Goal: Task Accomplishment & Management: Manage account settings

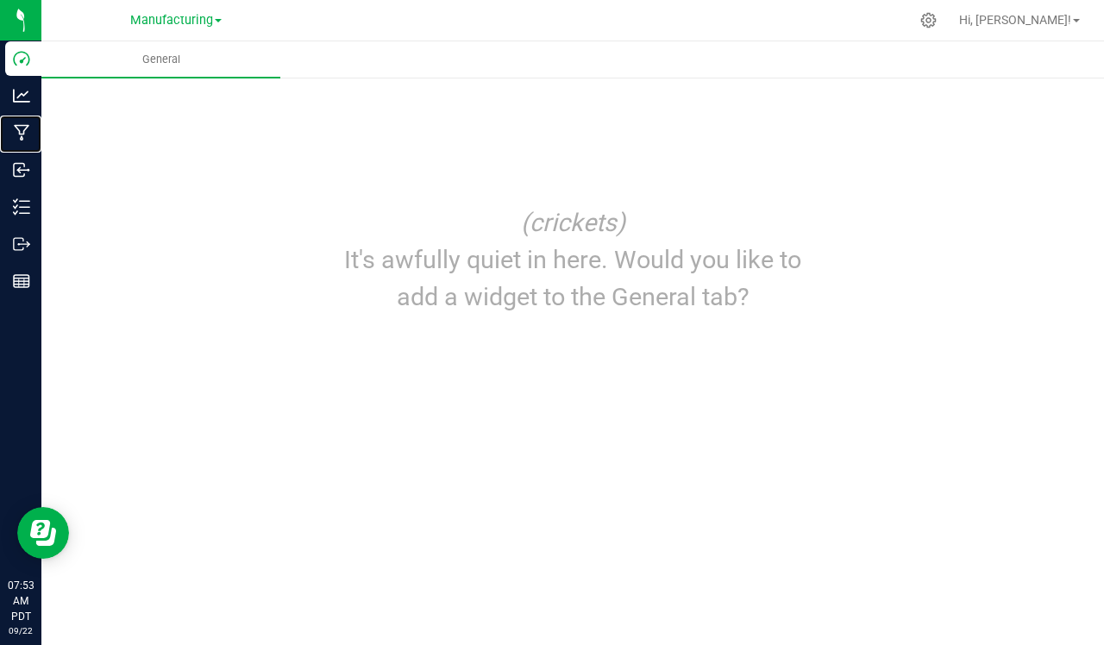
click at [0, 0] on p "Manufacturing" at bounding box center [0, 0] width 0 height 0
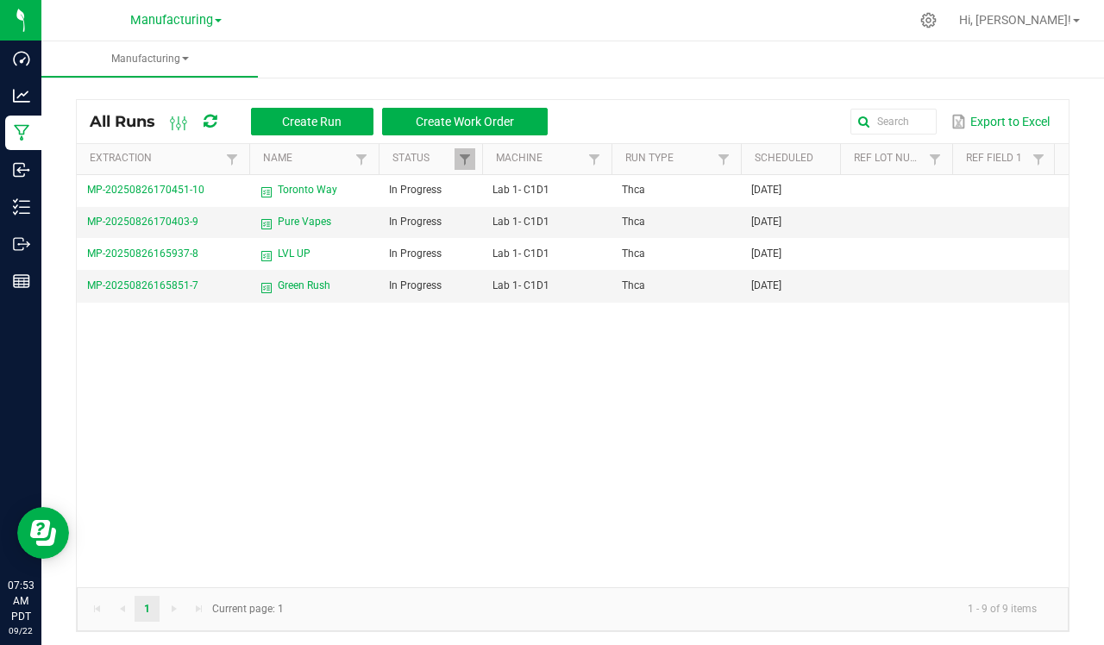
click at [261, 254] on icon at bounding box center [267, 256] width 14 height 21
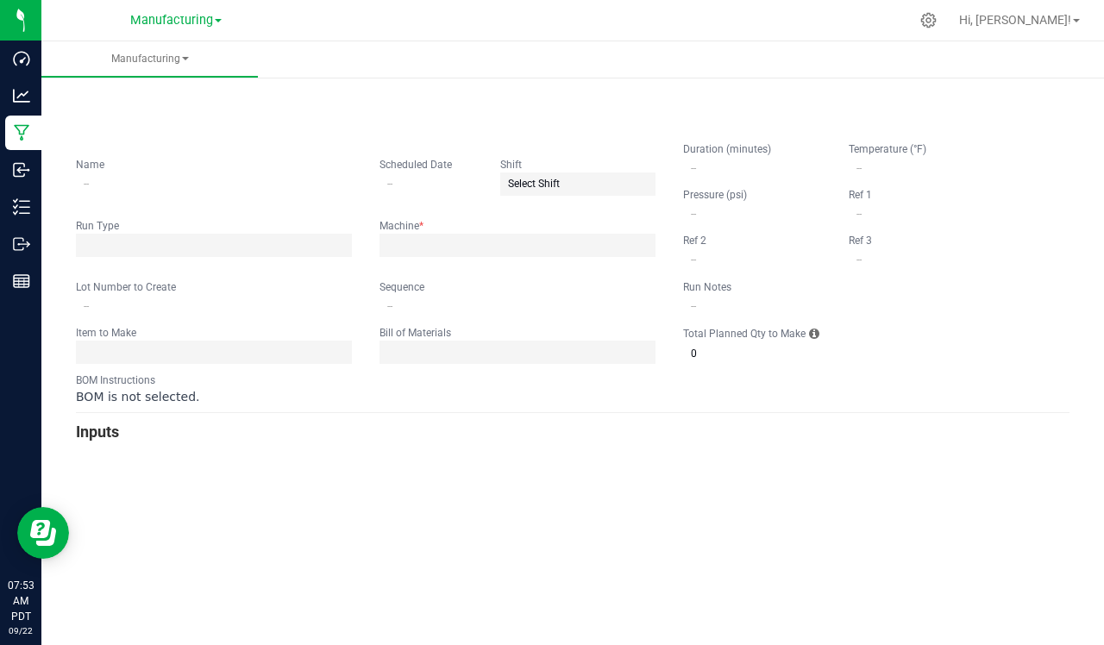
type input "LVL UP"
type input "08/26/2025"
type input "0"
type input "1,500"
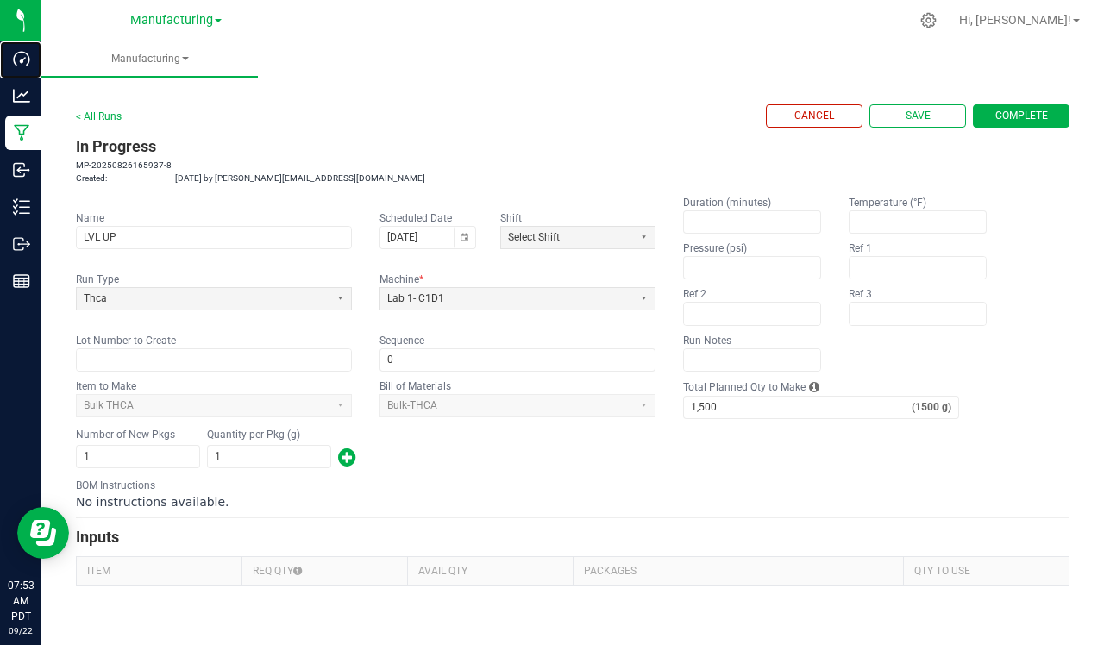
click at [0, 0] on p "Dashboard" at bounding box center [0, 0] width 0 height 0
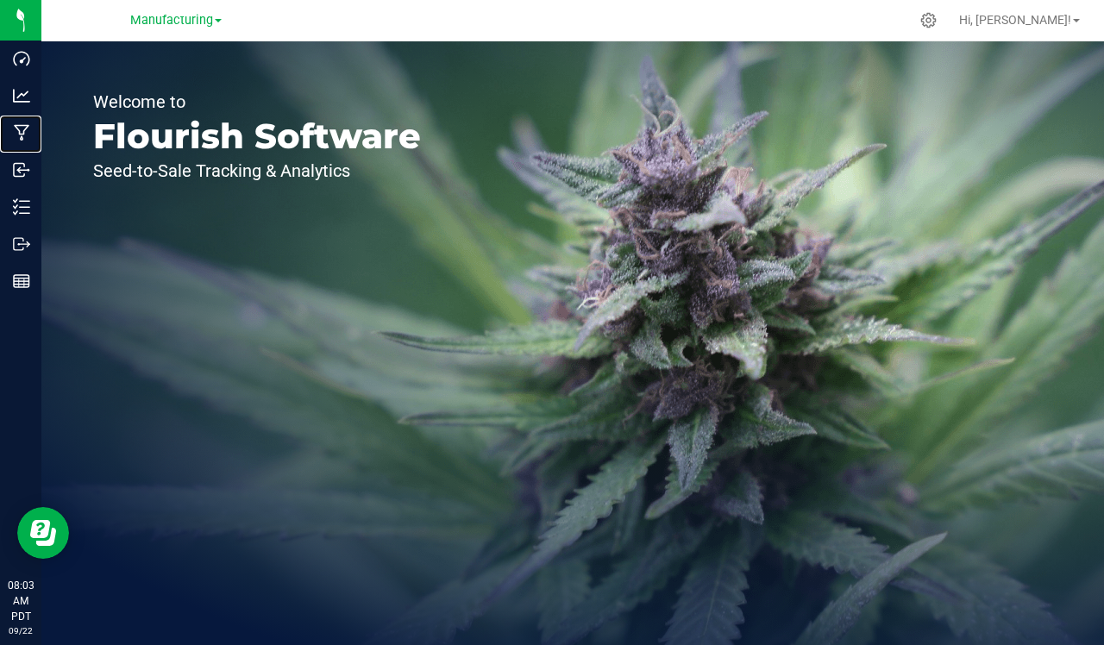
click at [0, 0] on p "Manufacturing" at bounding box center [0, 0] width 0 height 0
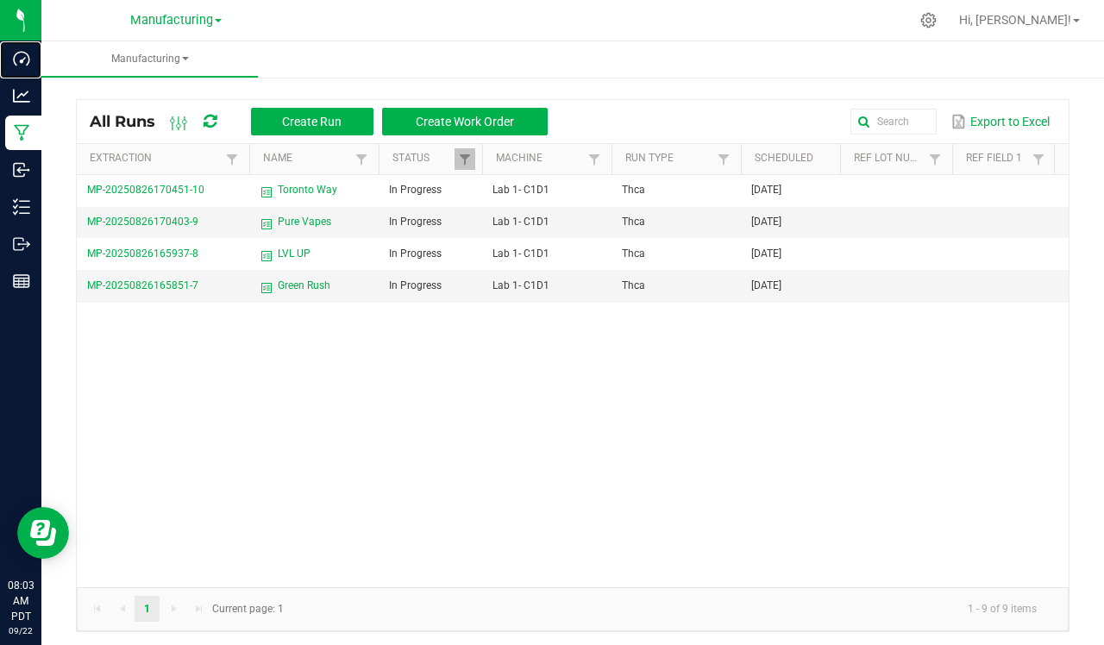
click at [0, 0] on p "Dashboard" at bounding box center [0, 0] width 0 height 0
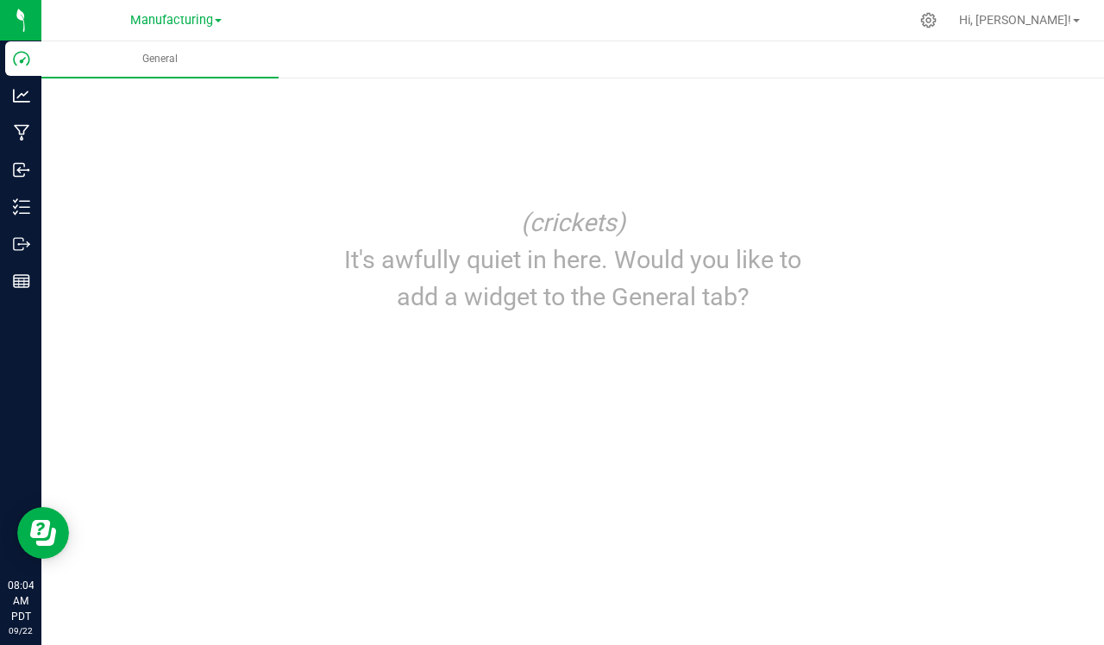
click at [937, 20] on icon at bounding box center [928, 20] width 16 height 16
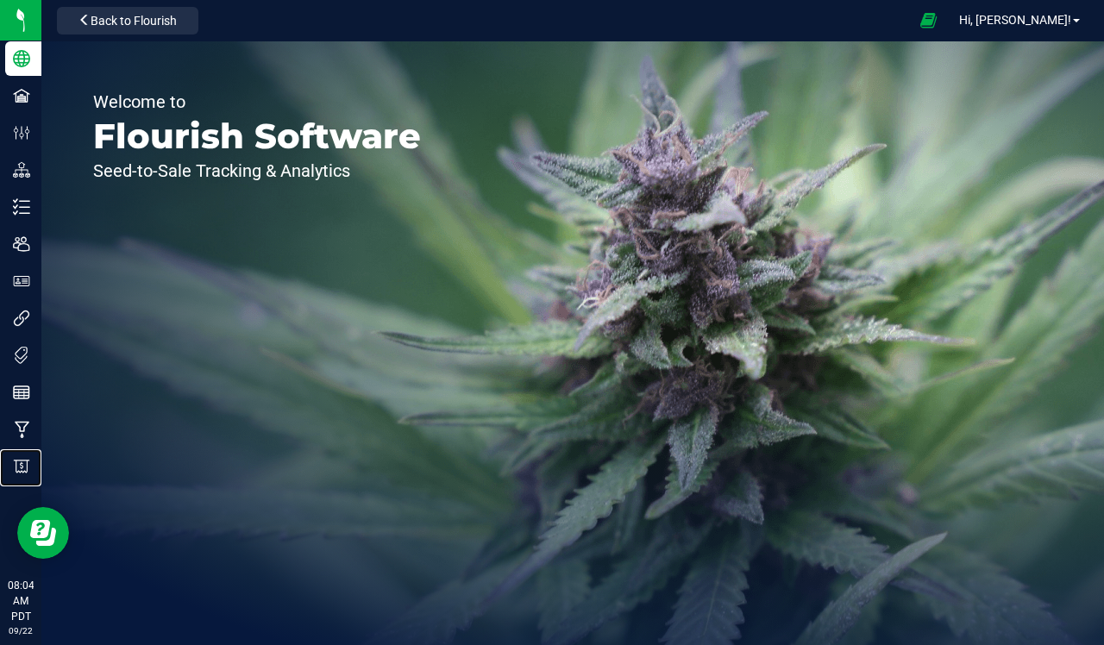
click at [22, 463] on icon at bounding box center [21, 465] width 3 height 7
click at [0, 0] on p "Billing" at bounding box center [0, 0] width 0 height 0
click at [20, 472] on icon at bounding box center [22, 466] width 16 height 13
click at [0, 0] on p "Billing" at bounding box center [0, 0] width 0 height 0
click at [16, 464] on icon at bounding box center [22, 466] width 16 height 13
